Goal: Task Accomplishment & Management: Complete application form

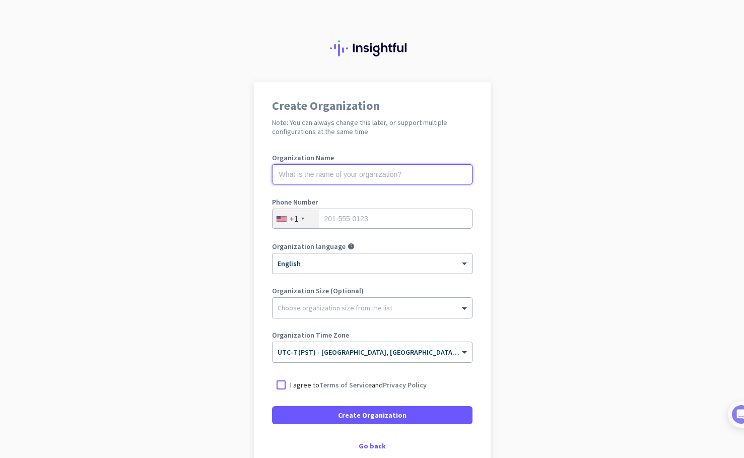
click at [374, 174] on input "text" at bounding box center [372, 174] width 201 height 20
type input "[GEOGRAPHIC_DATA]"
click at [404, 217] on input "tel" at bounding box center [372, 219] width 201 height 20
type input "7604025201"
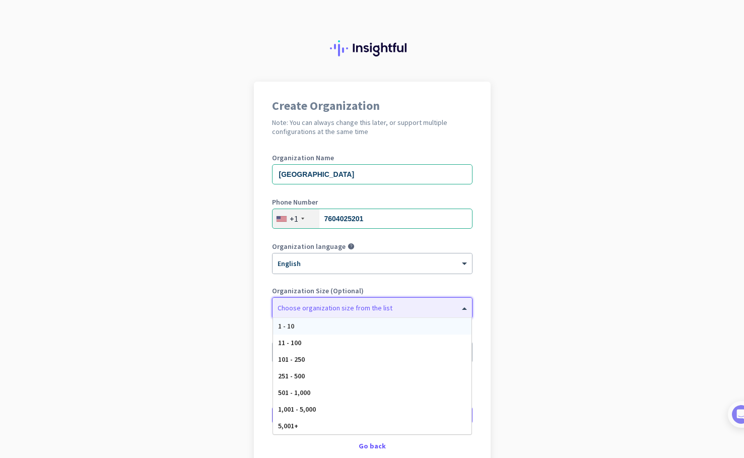
click at [393, 309] on div at bounding box center [373, 305] width 200 height 10
click at [388, 345] on div "11 - 100" at bounding box center [372, 343] width 199 height 17
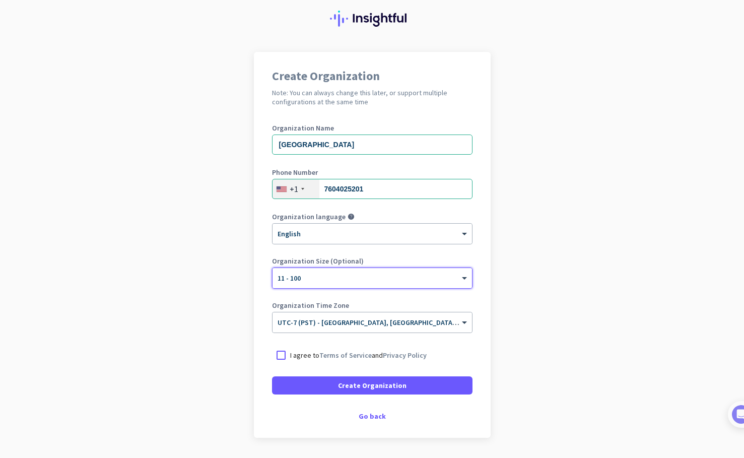
scroll to position [39, 0]
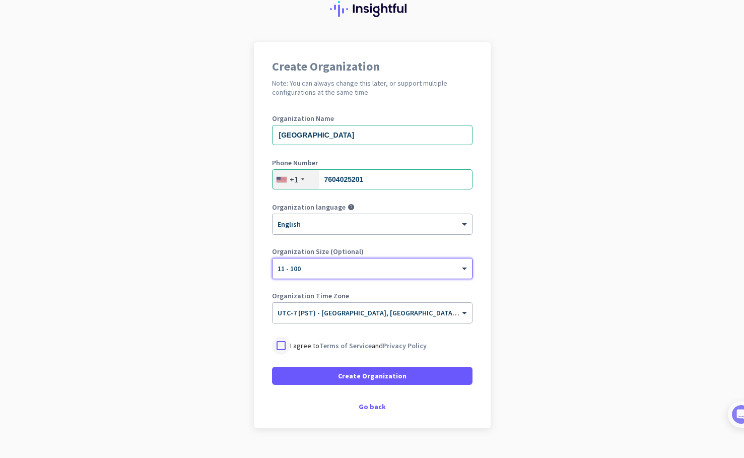
drag, startPoint x: 280, startPoint y: 343, endPoint x: 317, endPoint y: 359, distance: 41.3
click at [280, 343] on div at bounding box center [281, 346] width 18 height 18
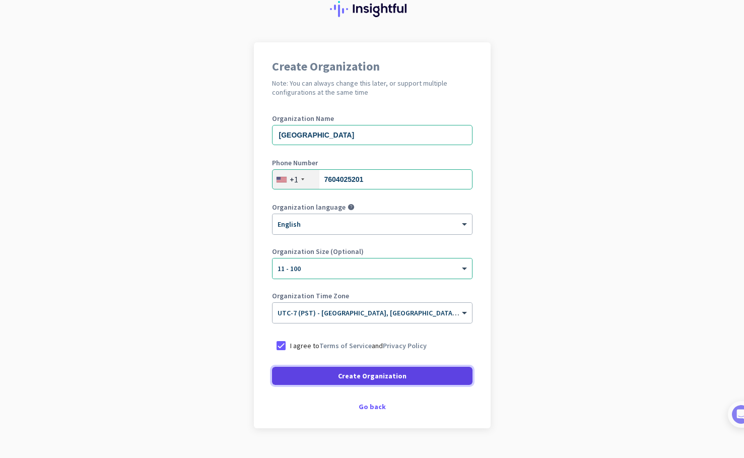
click at [418, 380] on span at bounding box center [372, 376] width 201 height 24
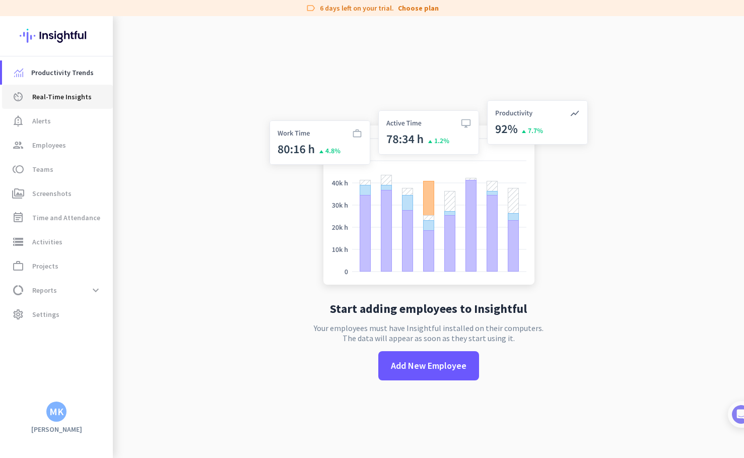
click at [41, 101] on span "Real-Time Insights" at bounding box center [61, 97] width 59 height 12
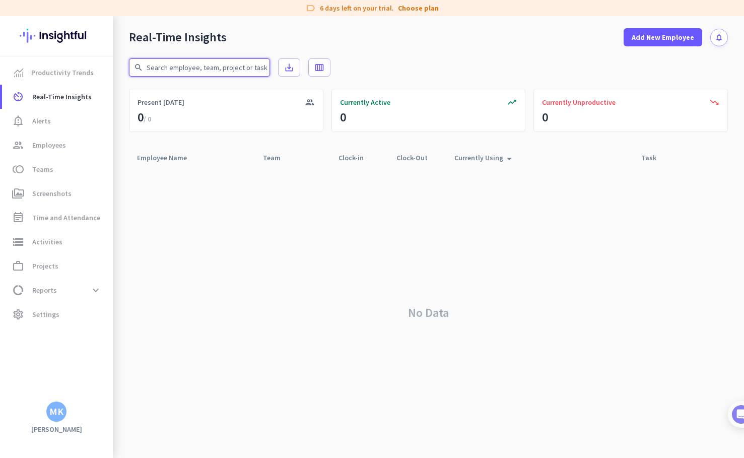
click at [184, 67] on input "text" at bounding box center [199, 67] width 141 height 18
type input "[PERSON_NAME]"
click at [238, 70] on input "[PERSON_NAME]" at bounding box center [199, 67] width 141 height 18
click at [263, 65] on icon "close" at bounding box center [259, 66] width 9 height 9
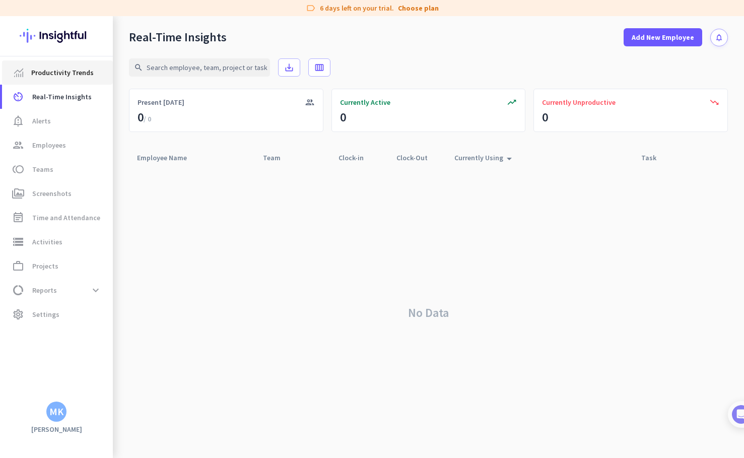
click at [50, 76] on span "Productivity Trends" at bounding box center [62, 73] width 62 height 12
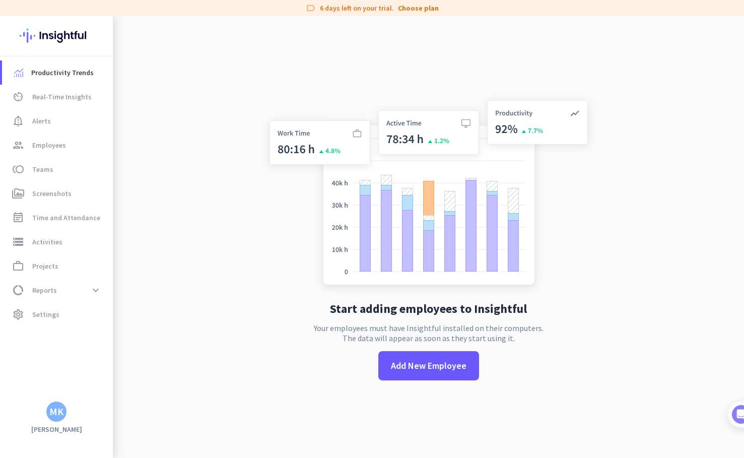
click at [330, 141] on img at bounding box center [429, 194] width 334 height 201
click at [330, 140] on img at bounding box center [429, 194] width 334 height 201
click at [55, 415] on div "MK" at bounding box center [56, 412] width 14 height 10
click at [204, 225] on div at bounding box center [372, 229] width 744 height 458
click at [41, 291] on span "Reports" at bounding box center [44, 290] width 25 height 12
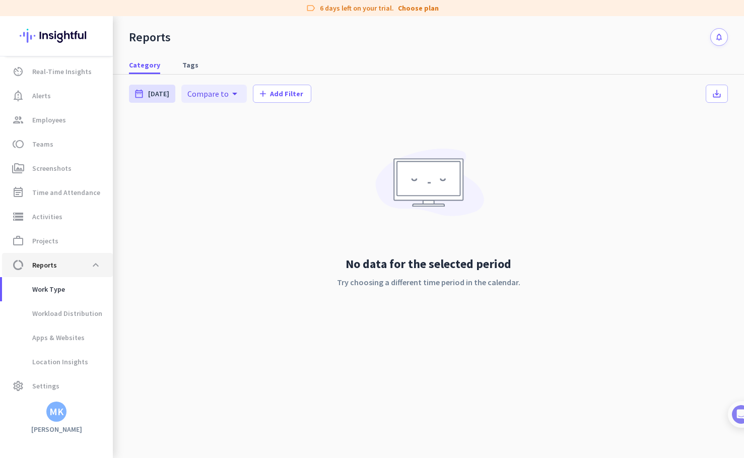
scroll to position [26, 0]
click at [54, 411] on div "MK" at bounding box center [56, 412] width 14 height 10
click at [87, 399] on span "Sign out" at bounding box center [110, 392] width 77 height 18
